Goal: Transaction & Acquisition: Purchase product/service

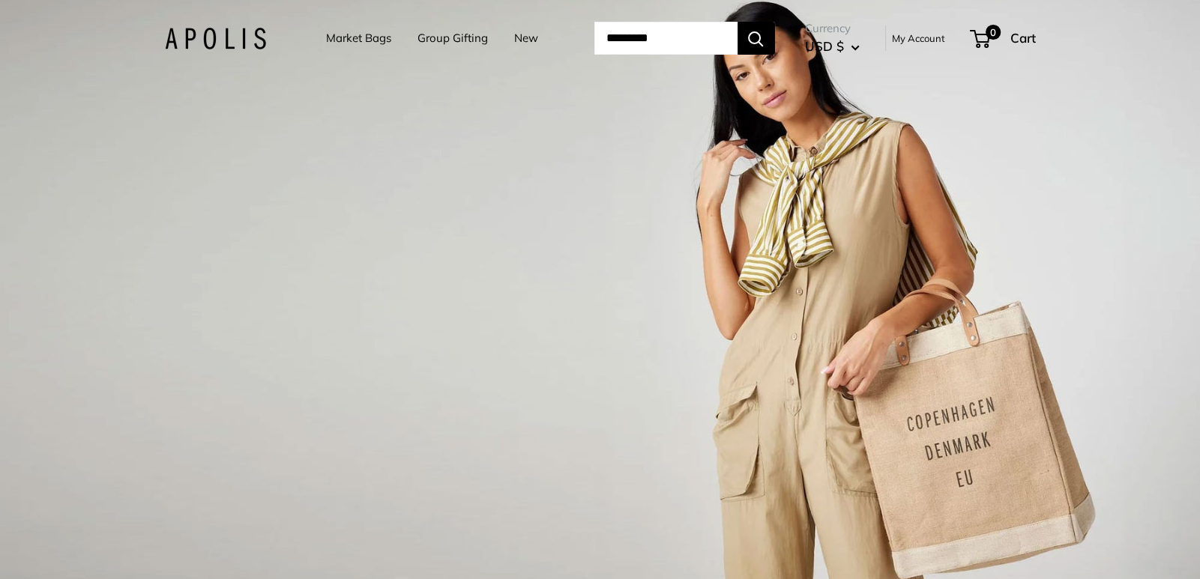
click at [326, 36] on link "Market Bags" at bounding box center [358, 38] width 65 height 21
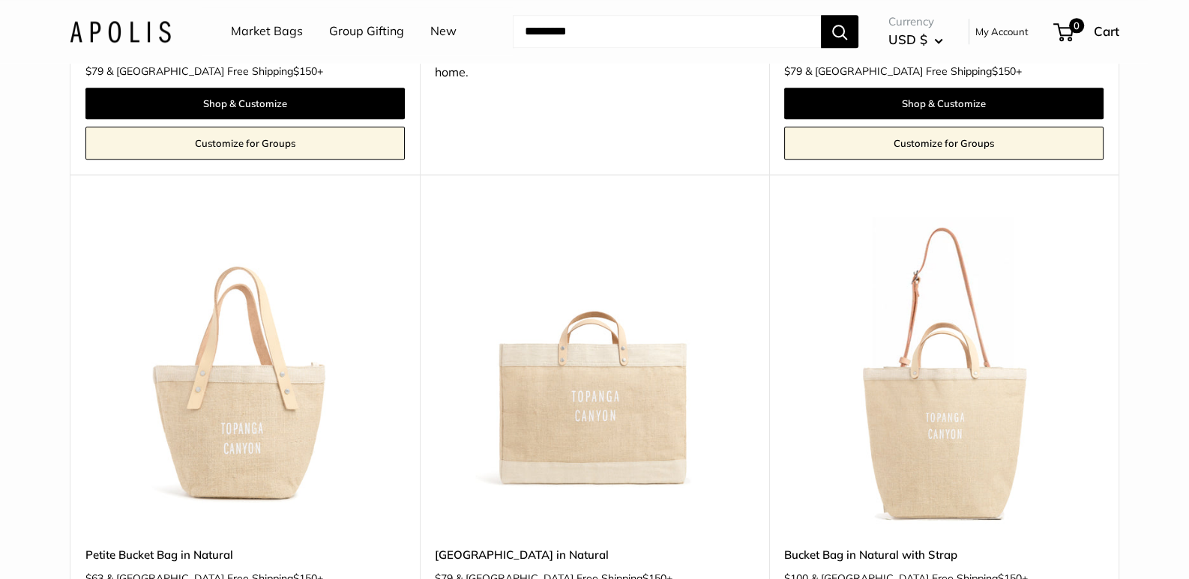
scroll to position [1874, 0]
